Goal: Task Accomplishment & Management: Complete application form

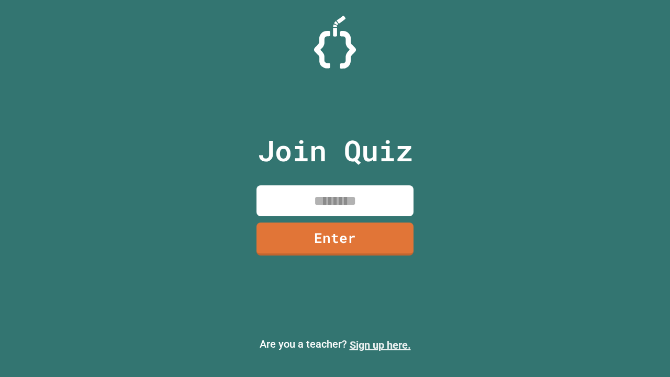
click at [380, 345] on link "Sign up here." at bounding box center [380, 345] width 61 height 13
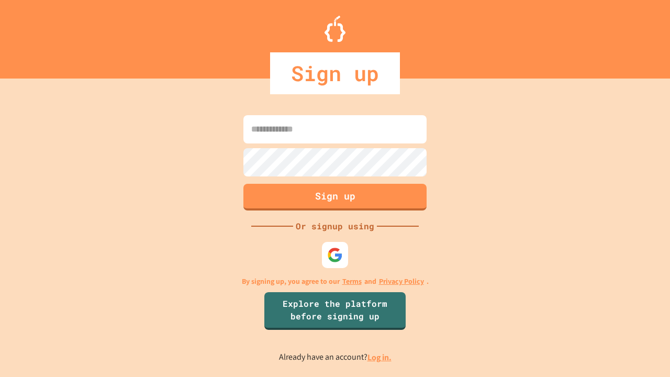
click at [380, 357] on link "Log in." at bounding box center [379, 357] width 24 height 11
